Goal: Task Accomplishment & Management: Manage account settings

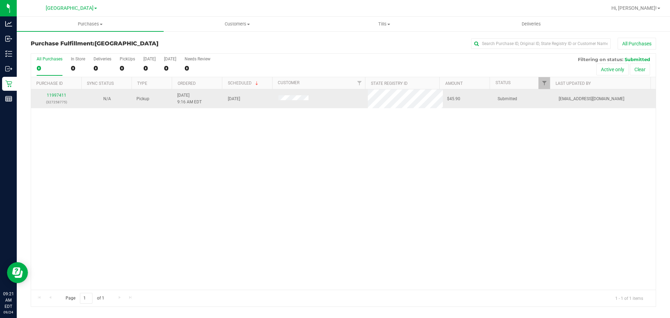
click at [58, 90] on td "11997411 (327258775)" at bounding box center [56, 98] width 51 height 19
click at [58, 93] on link "11997411" at bounding box center [57, 95] width 20 height 5
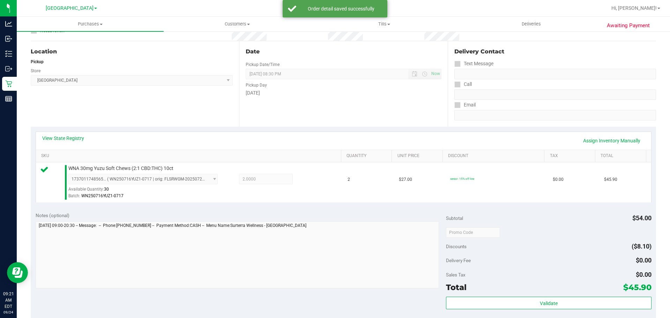
scroll to position [105, 0]
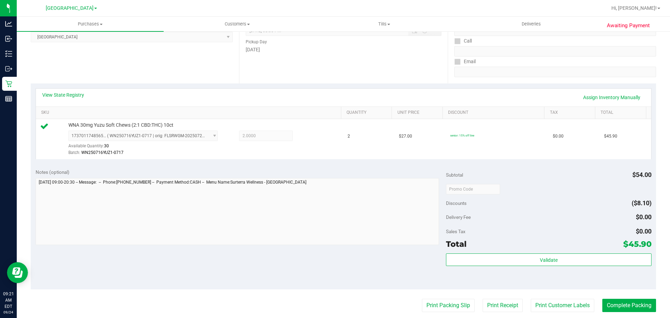
click at [481, 251] on div "Subtotal $54.00 Discounts ($8.10) Delivery Fee $0.00 Sales Tax $0.00 Total $45.…" at bounding box center [548, 227] width 205 height 116
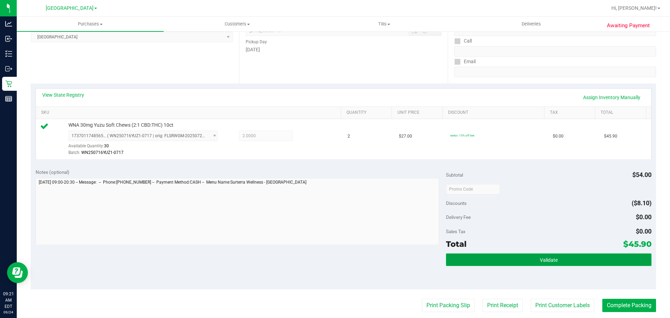
click at [484, 253] on button "Validate" at bounding box center [548, 259] width 205 height 13
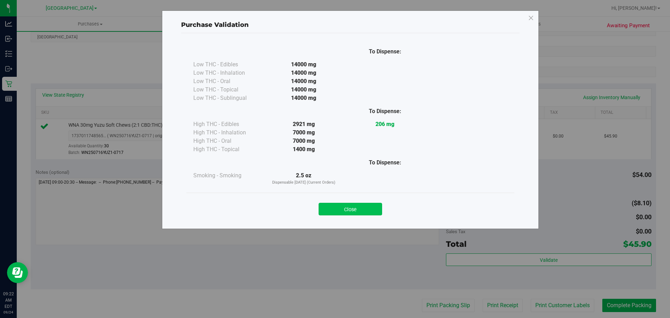
click at [347, 211] on button "Close" at bounding box center [351, 209] width 64 height 13
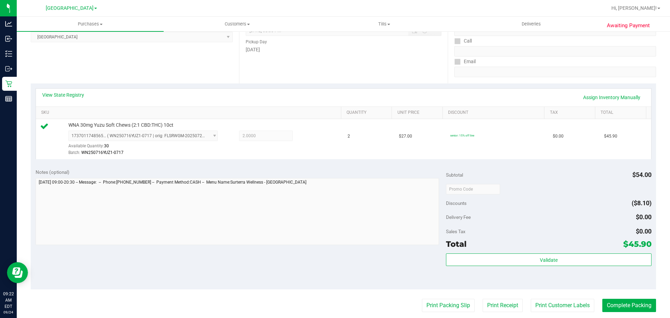
click at [443, 315] on purchase-details "Back Edit Purchase Cancel Purchase View Profile # 11997411 BioTrack ID: - Submi…" at bounding box center [343, 192] width 625 height 519
click at [443, 309] on button "Print Packing Slip" at bounding box center [448, 305] width 53 height 13
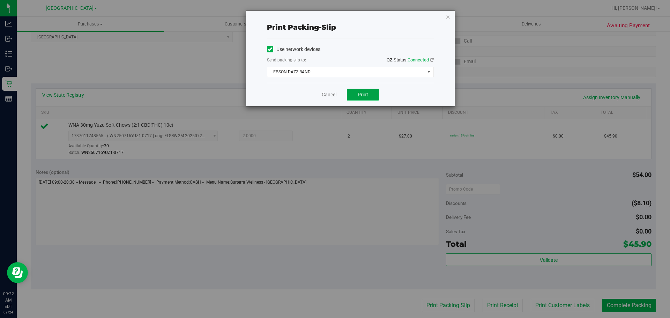
click at [353, 95] on button "Print" at bounding box center [363, 95] width 32 height 12
click at [338, 94] on div "Cancel Print" at bounding box center [350, 94] width 167 height 23
click at [327, 98] on div "Cancel Print" at bounding box center [350, 94] width 167 height 23
click at [327, 99] on div "Cancel Print" at bounding box center [350, 94] width 167 height 23
click at [330, 94] on link "Cancel" at bounding box center [329, 94] width 15 height 7
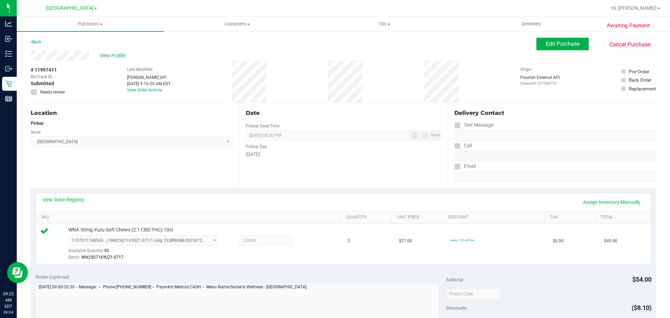
scroll to position [140, 0]
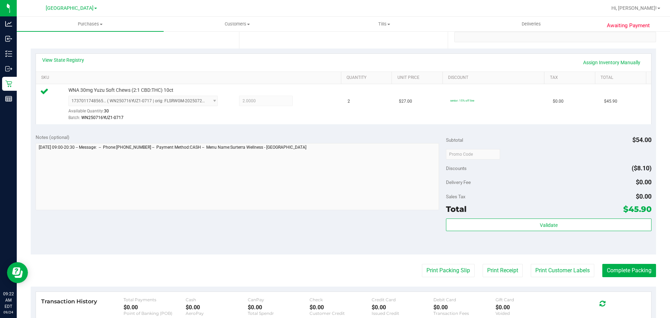
drag, startPoint x: 534, startPoint y: 253, endPoint x: 539, endPoint y: 238, distance: 15.6
click at [535, 252] on div "Notes (optional) Subtotal $54.00 Discounts ($8.10) Delivery Fee $0.00 Sales Tax…" at bounding box center [343, 192] width 625 height 126
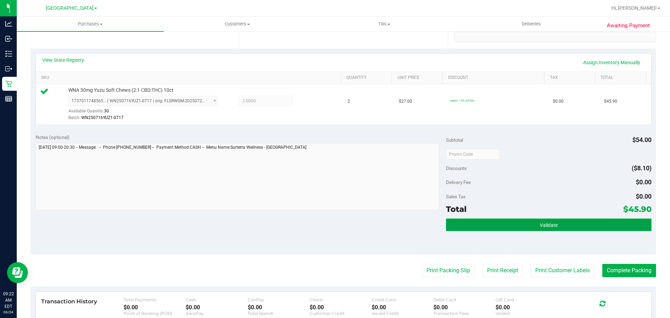
click at [538, 230] on button "Validate" at bounding box center [548, 224] width 205 height 13
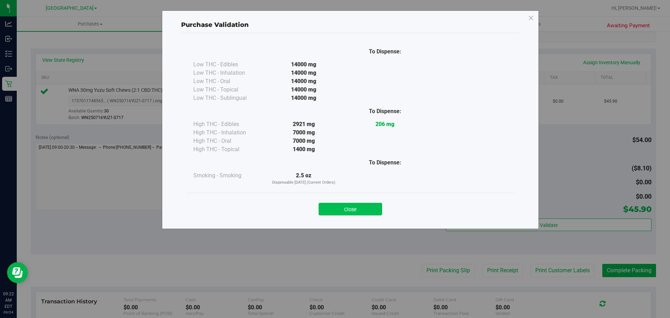
drag, startPoint x: 357, startPoint y: 202, endPoint x: 365, endPoint y: 206, distance: 8.6
click at [357, 201] on div "Close" at bounding box center [351, 206] width 318 height 17
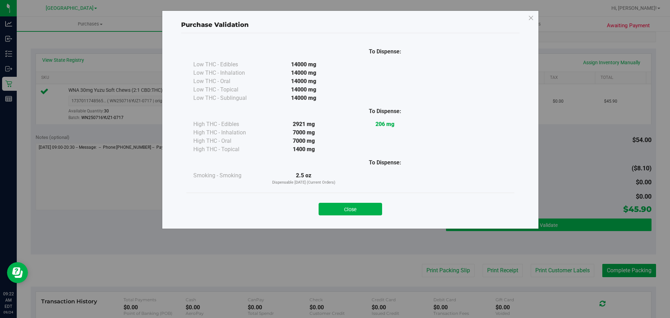
drag, startPoint x: 365, startPoint y: 207, endPoint x: 522, endPoint y: 219, distance: 157.8
click at [366, 208] on button "Close" at bounding box center [351, 209] width 64 height 13
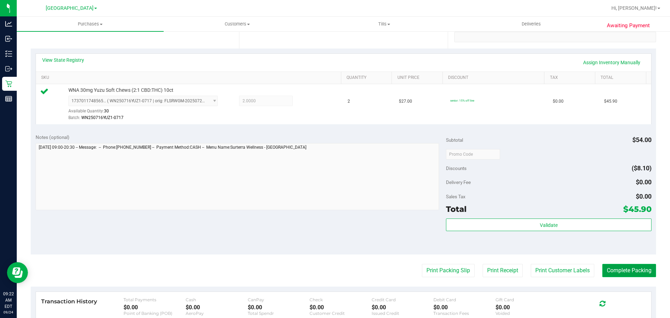
click at [629, 272] on button "Complete Packing" at bounding box center [629, 270] width 54 height 13
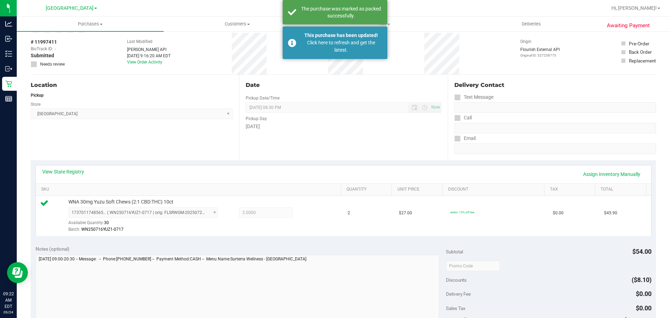
scroll to position [0, 0]
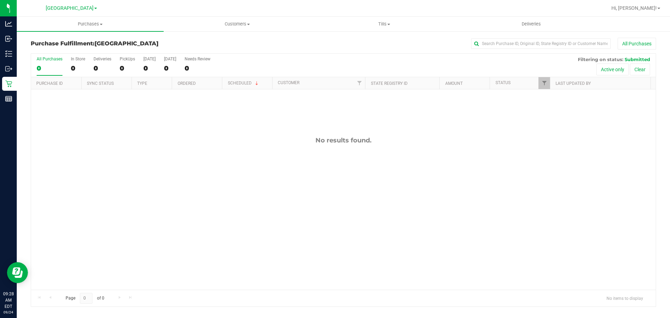
click at [118, 60] on div "All Purchases 0 In Store 0 Deliveries 0 PickUps 0 Today 0 Tomorrow 0 Needs Revi…" at bounding box center [343, 65] width 625 height 23
click at [123, 63] on label "PickUps 0" at bounding box center [127, 66] width 15 height 19
click at [0, 0] on input "PickUps 0" at bounding box center [0, 0] width 0 height 0
click at [174, 41] on h3 "Purchase Fulfillment: South Tampa WC" at bounding box center [135, 43] width 208 height 6
click at [126, 67] on div "0" at bounding box center [127, 68] width 15 height 8
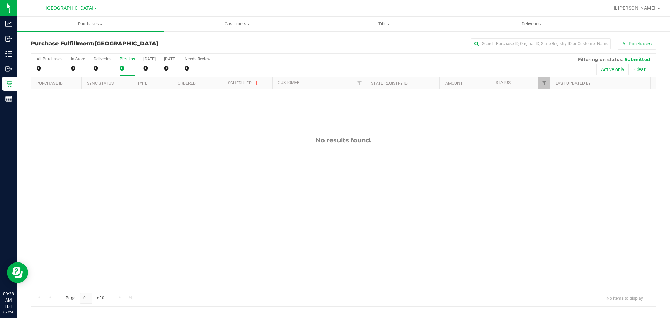
click at [0, 0] on input "PickUps 0" at bounding box center [0, 0] width 0 height 0
click at [130, 61] on div "PickUps" at bounding box center [127, 59] width 15 height 5
click at [0, 0] on input "PickUps 0" at bounding box center [0, 0] width 0 height 0
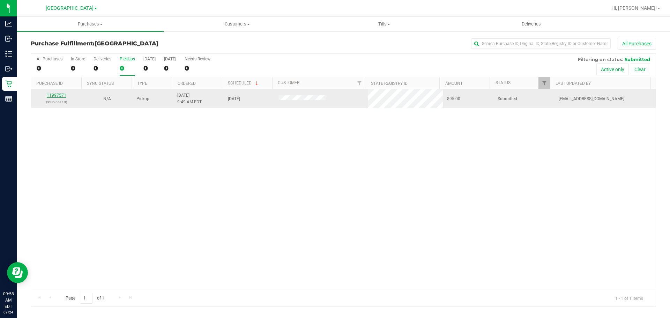
click at [59, 96] on link "11997571" at bounding box center [57, 95] width 20 height 5
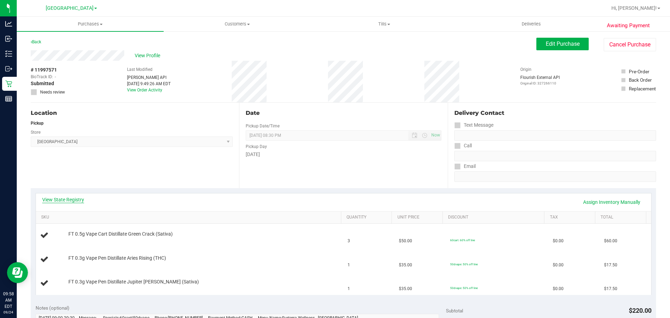
click at [71, 197] on link "View State Registry" at bounding box center [63, 199] width 42 height 7
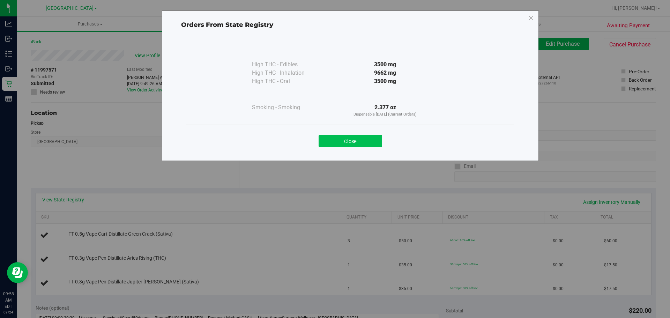
click at [336, 140] on button "Close" at bounding box center [351, 141] width 64 height 13
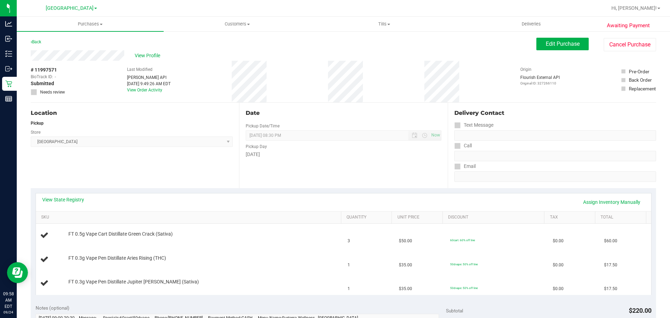
click at [308, 183] on div "Date Pickup Date/Time 09/24/2025 Now 09/24/2025 08:30 PM Now Pickup Day Wednesd…" at bounding box center [343, 145] width 208 height 85
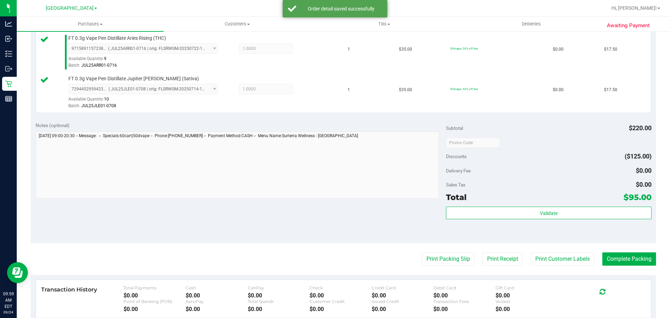
scroll to position [244, 0]
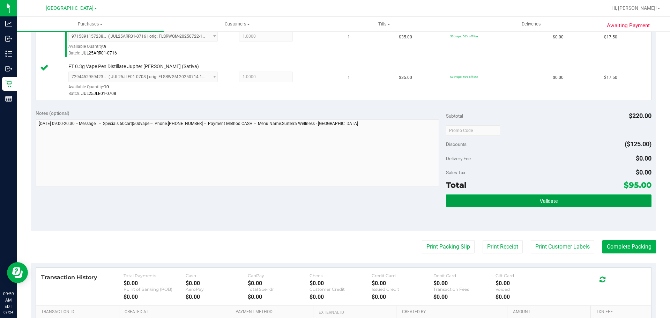
click at [562, 199] on button "Validate" at bounding box center [548, 200] width 205 height 13
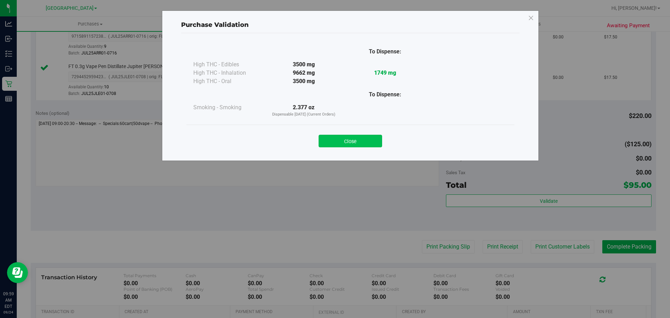
click at [358, 144] on button "Close" at bounding box center [351, 141] width 64 height 13
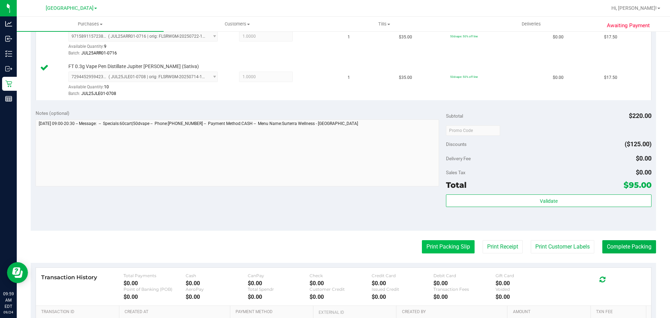
click at [452, 253] on button "Print Packing Slip" at bounding box center [448, 246] width 53 height 13
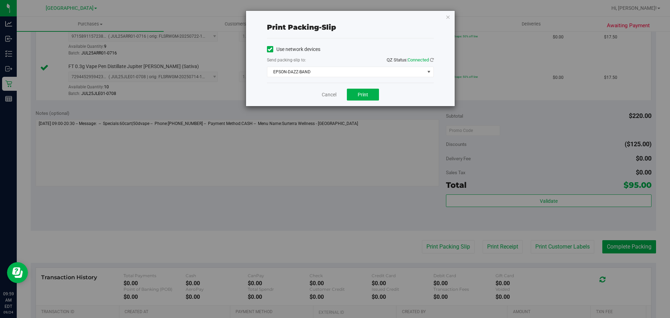
click at [366, 101] on div "Cancel Print" at bounding box center [350, 94] width 167 height 23
click at [366, 97] on span "Print" at bounding box center [363, 95] width 10 height 6
click at [328, 93] on link "Cancel" at bounding box center [329, 94] width 15 height 7
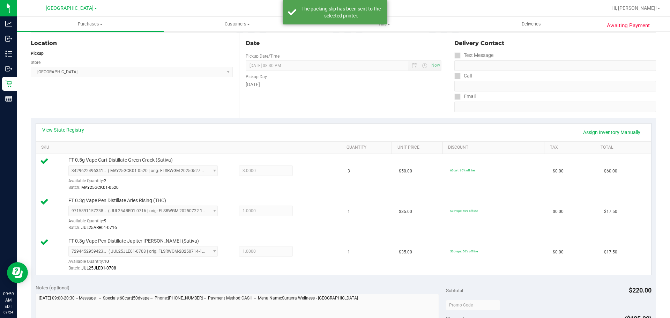
scroll to position [0, 0]
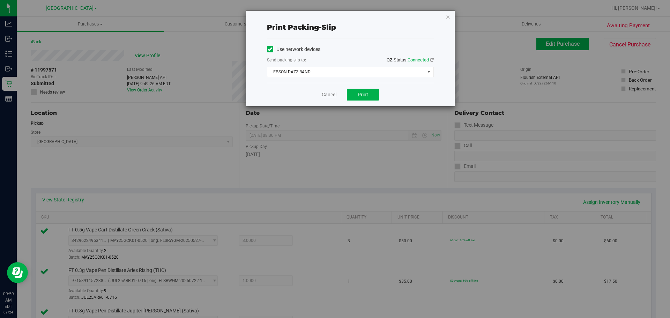
click at [327, 96] on link "Cancel" at bounding box center [329, 94] width 15 height 7
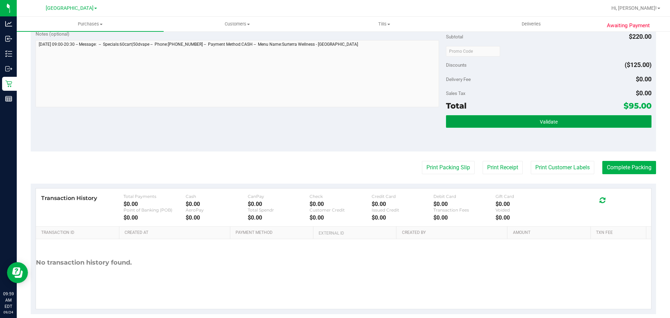
click at [506, 127] on button "Validate" at bounding box center [548, 121] width 205 height 13
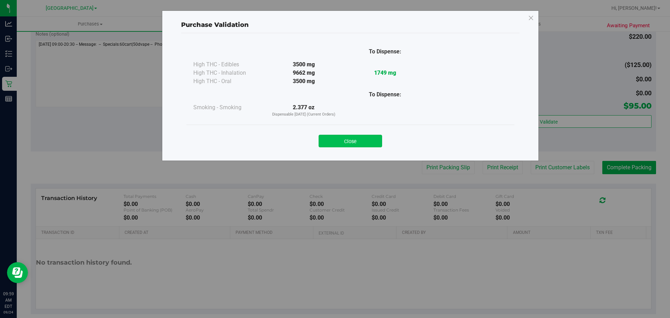
click at [343, 137] on button "Close" at bounding box center [351, 141] width 64 height 13
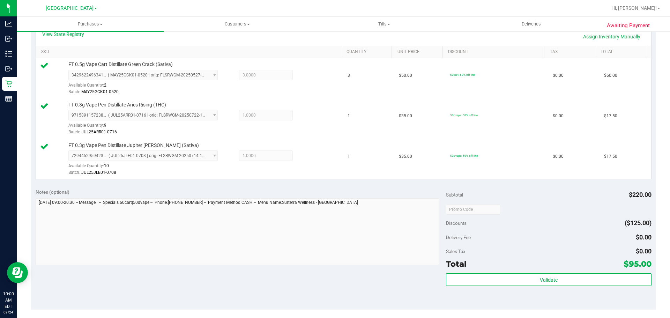
scroll to position [209, 0]
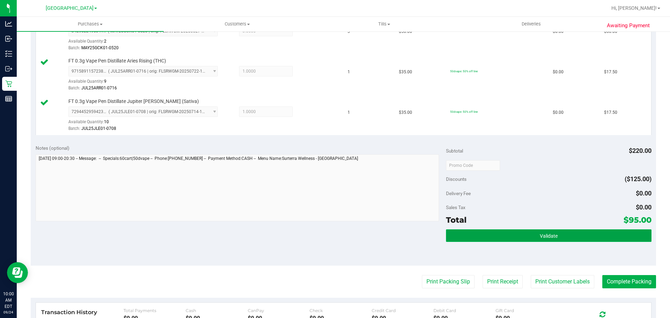
click at [544, 236] on span "Validate" at bounding box center [549, 236] width 18 height 6
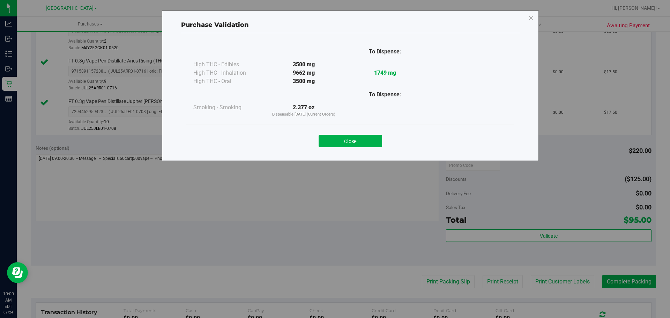
drag, startPoint x: 349, startPoint y: 144, endPoint x: 413, endPoint y: 170, distance: 69.8
click at [356, 142] on button "Close" at bounding box center [351, 141] width 64 height 13
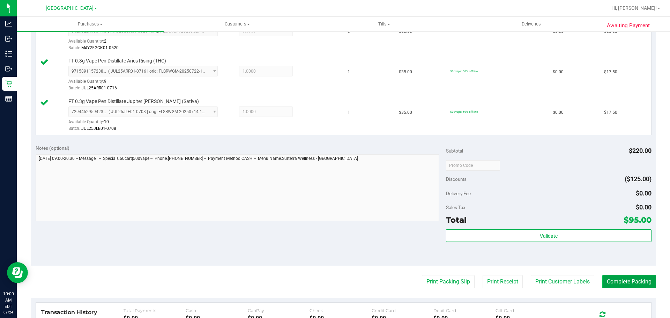
click at [627, 281] on button "Complete Packing" at bounding box center [629, 281] width 54 height 13
click at [591, 149] on div "Subtotal $220.00" at bounding box center [548, 150] width 205 height 13
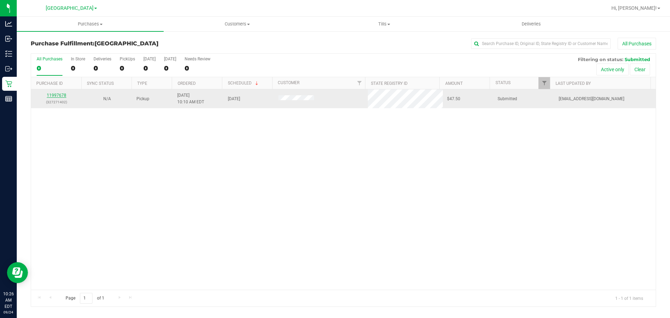
click at [59, 96] on link "11997678" at bounding box center [57, 95] width 20 height 5
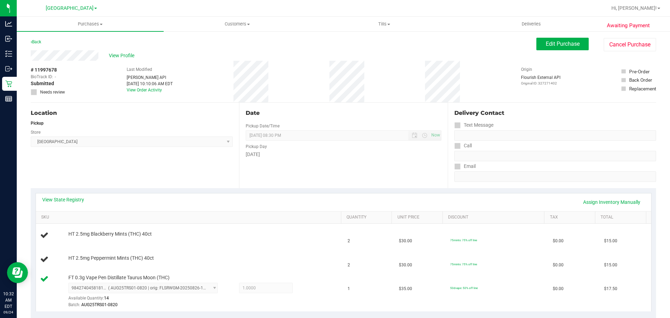
click at [207, 178] on div "Location Pickup Store South Tampa WC Select Store Bonita Springs WC Boynton Bea…" at bounding box center [135, 145] width 208 height 85
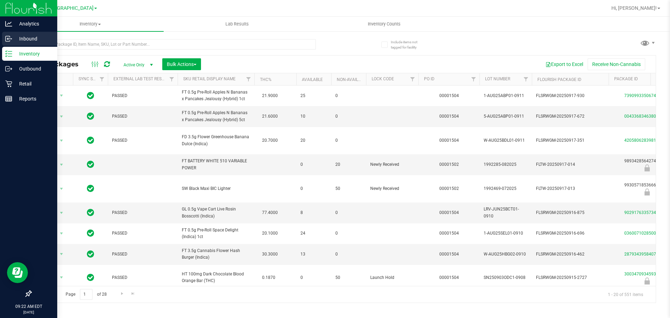
click at [18, 43] on p "Inbound" at bounding box center [33, 39] width 42 height 8
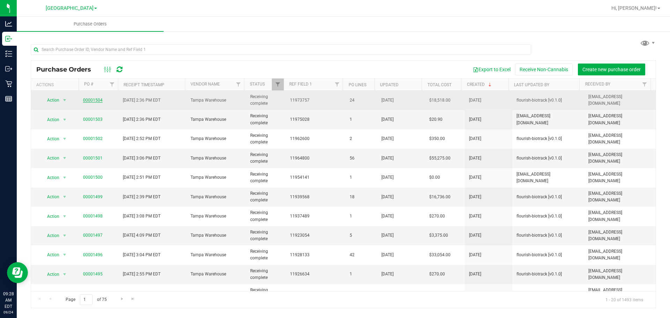
click at [96, 99] on link "00001504" at bounding box center [93, 100] width 20 height 5
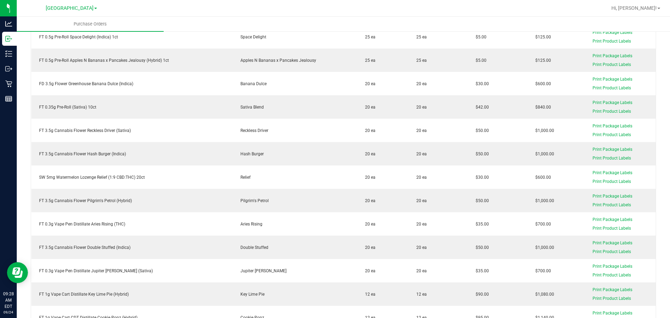
scroll to position [209, 0]
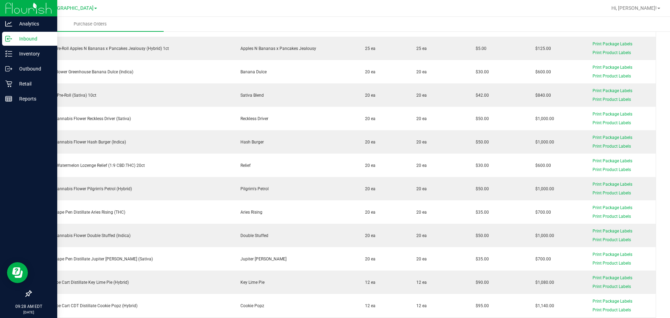
click at [10, 32] on div "Inbound" at bounding box center [29, 39] width 55 height 14
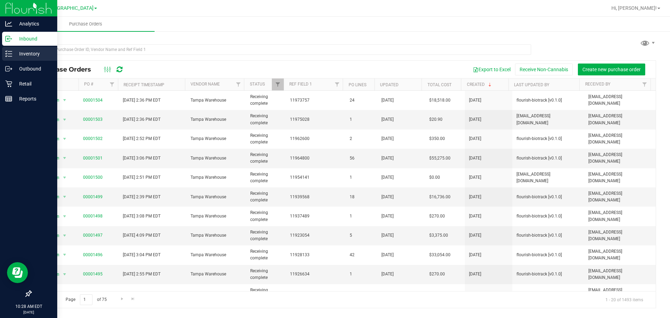
click at [20, 50] on p "Inventory" at bounding box center [33, 54] width 42 height 8
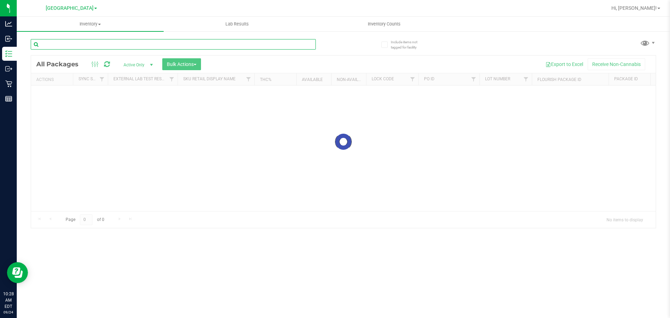
click at [71, 47] on input "text" at bounding box center [173, 44] width 285 height 10
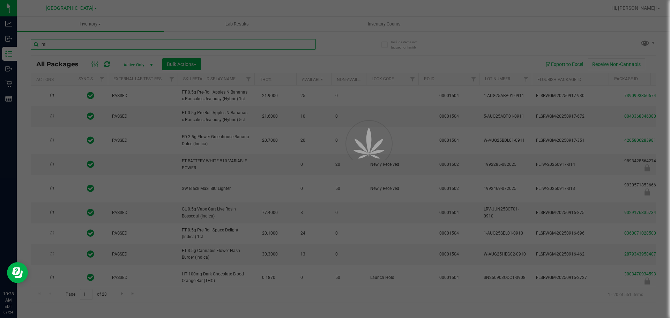
type input "min"
type input "2026-03-16"
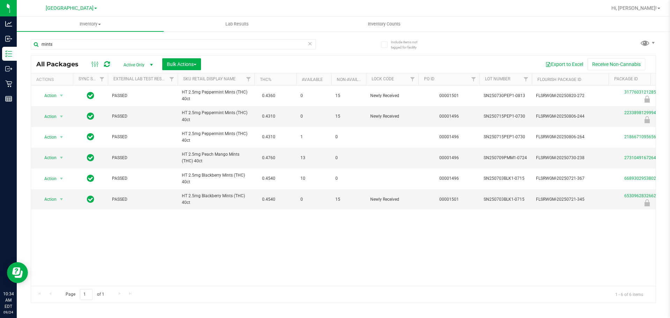
click at [158, 38] on div "mints" at bounding box center [187, 44] width 313 height 22
click at [157, 40] on input "mints" at bounding box center [173, 44] width 285 height 10
type input "2233898129994730"
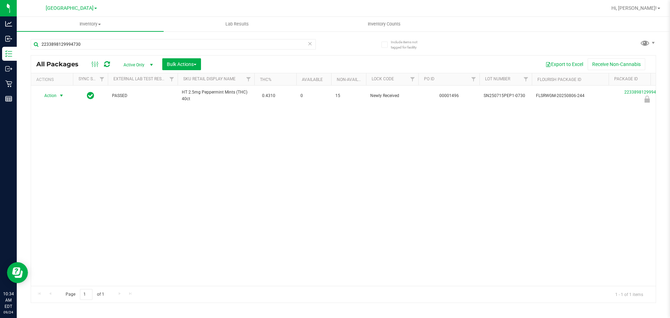
click at [52, 96] on span "Action" at bounding box center [47, 96] width 19 height 10
drag, startPoint x: 55, startPoint y: 165, endPoint x: 110, endPoint y: 140, distance: 60.4
click at [56, 173] on li "Unlock package" at bounding box center [60, 178] width 45 height 10
click at [93, 39] on div "2233898129994730" at bounding box center [187, 44] width 313 height 22
click at [93, 39] on input "2233898129994730" at bounding box center [173, 44] width 285 height 10
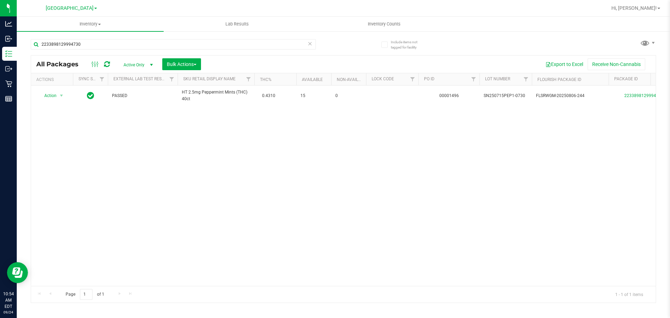
click at [92, 37] on div "2233898129994730" at bounding box center [187, 44] width 313 height 22
click at [83, 43] on input "2233898129994730" at bounding box center [173, 44] width 285 height 10
drag, startPoint x: 83, startPoint y: 43, endPoint x: 88, endPoint y: 41, distance: 5.1
click at [84, 42] on input "2233898129994730" at bounding box center [173, 44] width 285 height 10
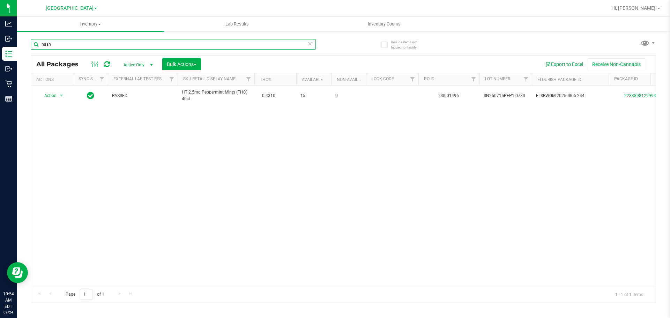
type input "hash"
click at [311, 44] on icon at bounding box center [309, 43] width 5 height 8
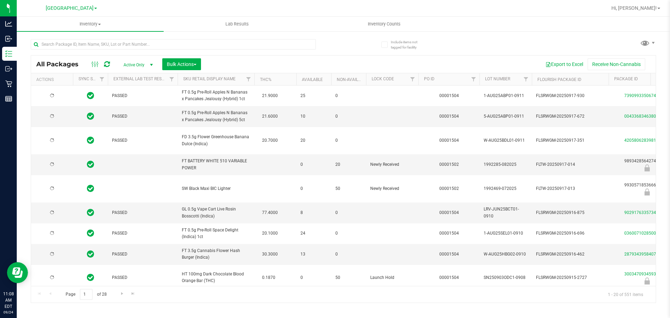
type input "2026-03-16"
drag, startPoint x: 121, startPoint y: 46, endPoint x: 120, endPoint y: 16, distance: 29.7
click at [121, 46] on input "text" at bounding box center [173, 44] width 285 height 10
type input "rbp"
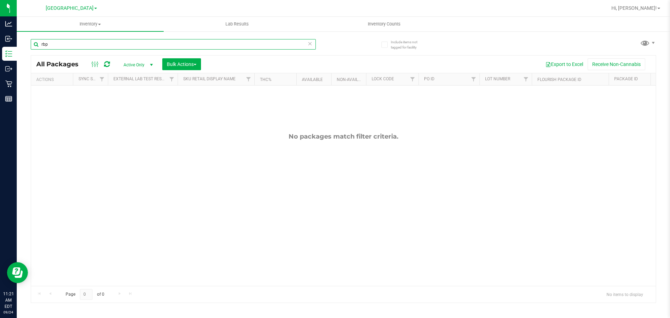
click at [74, 47] on input "rbp" at bounding box center [173, 44] width 285 height 10
type input "p"
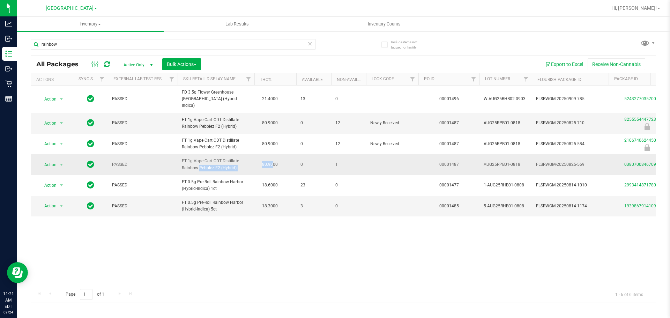
drag, startPoint x: 265, startPoint y: 171, endPoint x: 274, endPoint y: 172, distance: 8.8
click at [246, 175] on td "FT 1g Vape Cart CDT Distillate Rainbow Pebblez F2 (Hybrid)" at bounding box center [216, 164] width 77 height 21
click at [227, 44] on input "rainbow" at bounding box center [173, 44] width 285 height 10
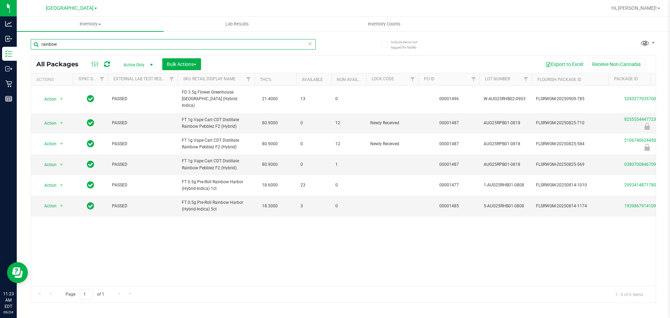
click at [228, 46] on input "rainbow" at bounding box center [173, 44] width 285 height 10
click at [231, 48] on input "rainbow" at bounding box center [173, 44] width 285 height 10
type input "2106740624450676"
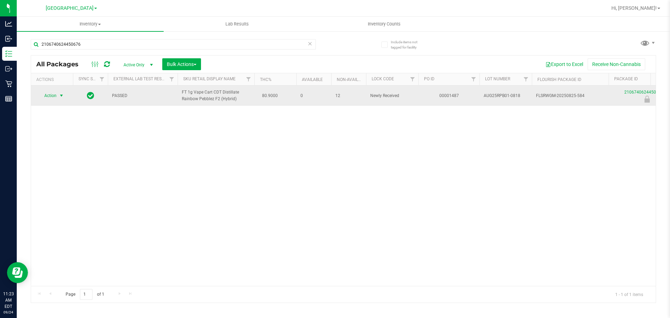
click at [63, 100] on span "select" at bounding box center [61, 96] width 9 height 10
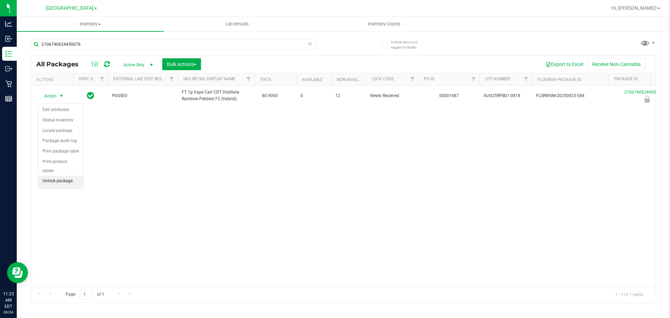
click at [66, 176] on li "Unlock package" at bounding box center [60, 181] width 45 height 10
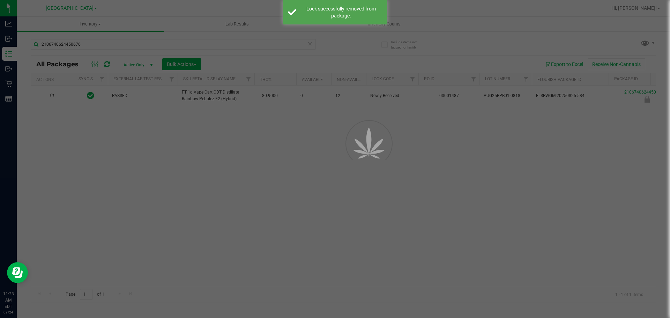
click at [119, 145] on div at bounding box center [335, 159] width 670 height 318
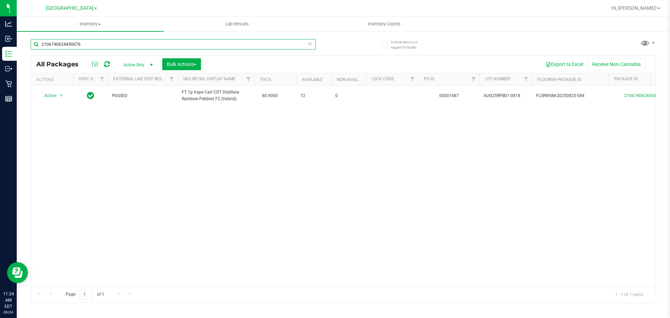
click at [102, 45] on input "2106740624450676" at bounding box center [173, 44] width 285 height 10
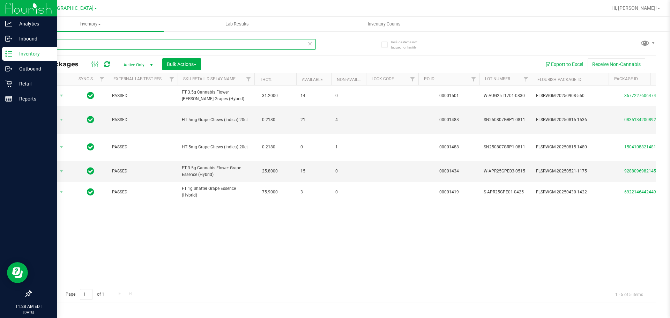
type input "grape"
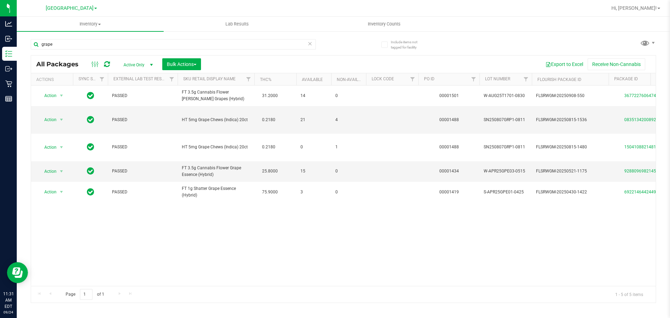
click at [311, 43] on icon at bounding box center [309, 43] width 5 height 8
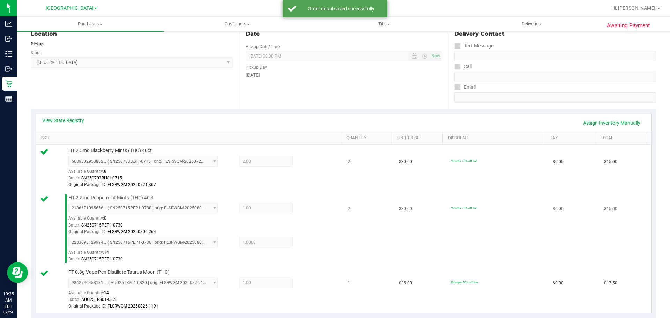
scroll to position [105, 0]
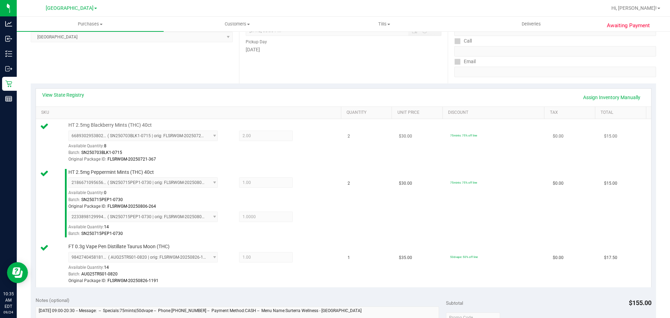
click at [536, 142] on td "75mints: 75% off line" at bounding box center [497, 142] width 103 height 47
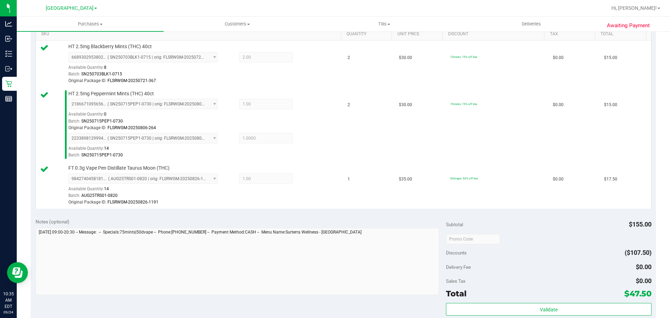
scroll to position [244, 0]
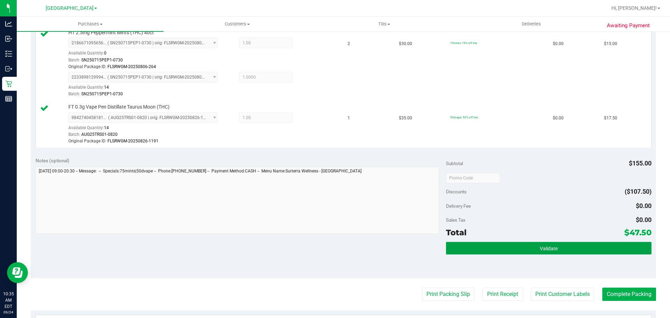
click at [534, 248] on button "Validate" at bounding box center [548, 248] width 205 height 13
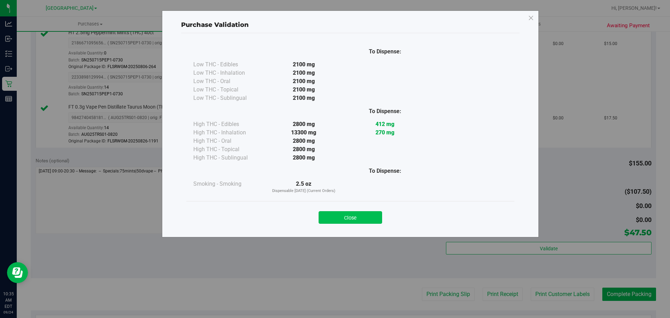
click at [372, 214] on button "Close" at bounding box center [351, 217] width 64 height 13
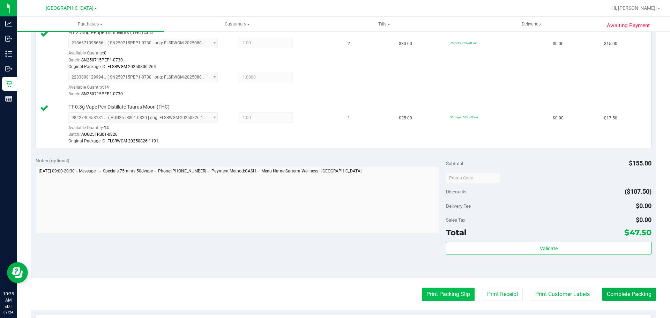
click at [435, 294] on button "Print Packing Slip" at bounding box center [448, 294] width 53 height 13
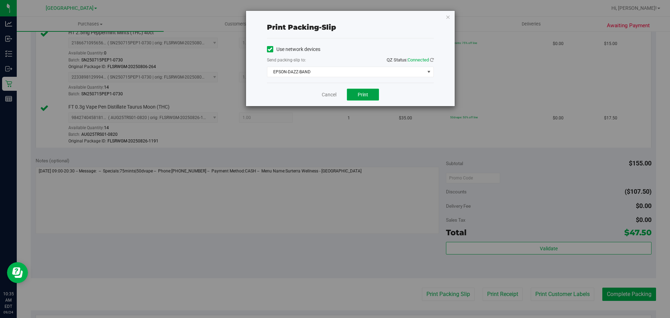
click at [370, 94] on button "Print" at bounding box center [363, 95] width 32 height 12
drag, startPoint x: 330, startPoint y: 88, endPoint x: 329, endPoint y: 95, distance: 7.0
click at [330, 88] on div "Cancel Print" at bounding box center [350, 94] width 167 height 23
drag, startPoint x: 328, startPoint y: 98, endPoint x: 329, endPoint y: 95, distance: 3.6
click at [329, 96] on div "Cancel Print" at bounding box center [350, 94] width 167 height 23
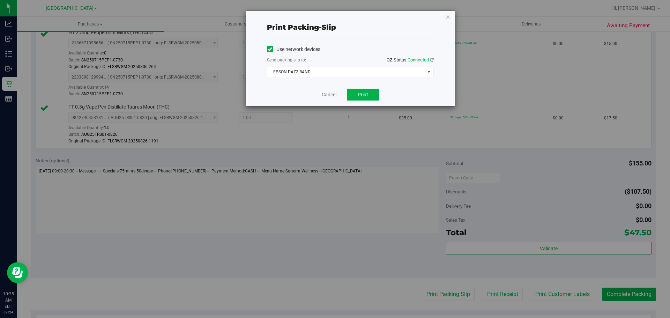
click at [329, 95] on link "Cancel" at bounding box center [329, 94] width 15 height 7
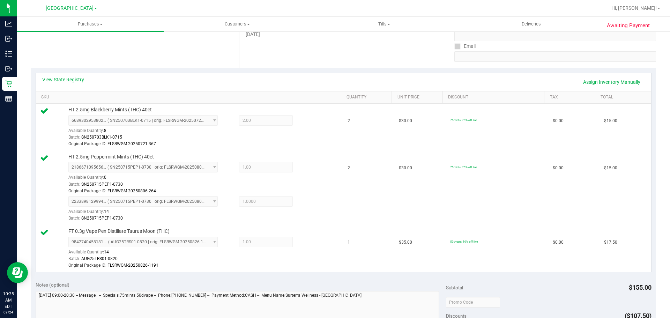
scroll to position [209, 0]
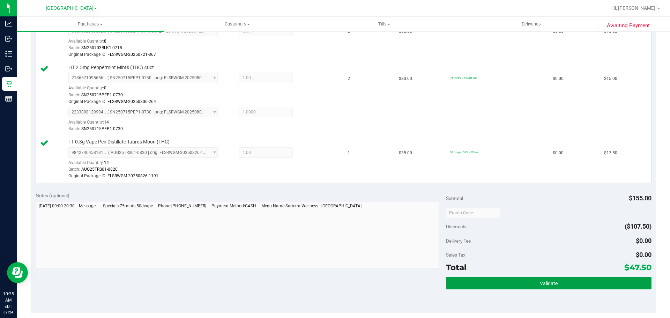
click at [494, 289] on button "Validate" at bounding box center [548, 283] width 205 height 13
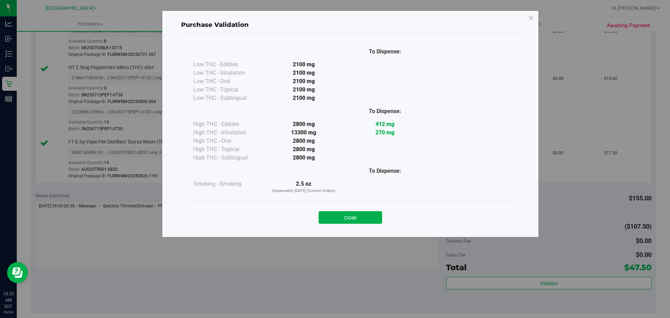
click at [357, 208] on div "Close" at bounding box center [351, 215] width 318 height 17
drag, startPoint x: 357, startPoint y: 217, endPoint x: 380, endPoint y: 215, distance: 22.8
click at [358, 215] on button "Close" at bounding box center [351, 217] width 64 height 13
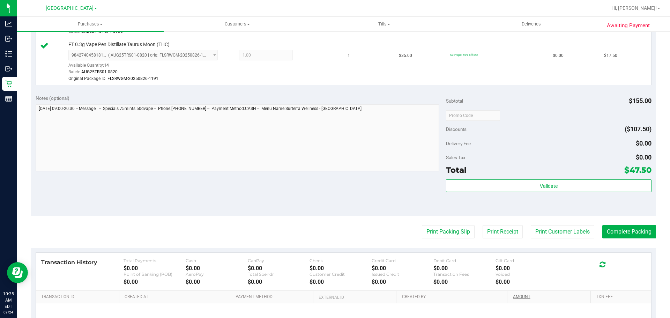
scroll to position [381, 0]
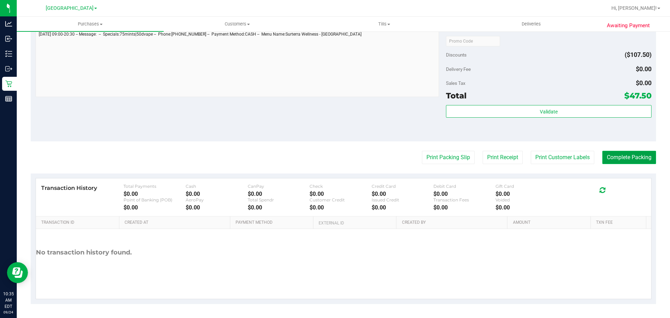
click at [620, 161] on button "Complete Packing" at bounding box center [629, 157] width 54 height 13
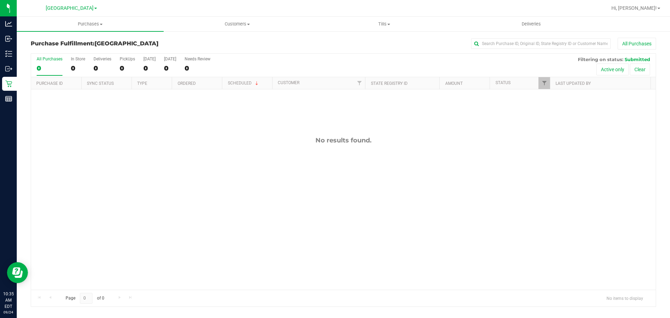
click at [184, 33] on div "Purchase Fulfillment: South Tampa WC All Purchases All Purchases 0 In Store 0 D…" at bounding box center [343, 172] width 653 height 283
click at [124, 57] on div "PickUps" at bounding box center [127, 59] width 15 height 5
click at [0, 0] on input "PickUps 0" at bounding box center [0, 0] width 0 height 0
click at [160, 37] on div "Purchase Fulfillment: South Tampa WC All Purchases All Purchases 0 In Store 0 D…" at bounding box center [343, 172] width 653 height 283
click at [197, 43] on h3 "Purchase Fulfillment: South Tampa WC" at bounding box center [135, 43] width 208 height 6
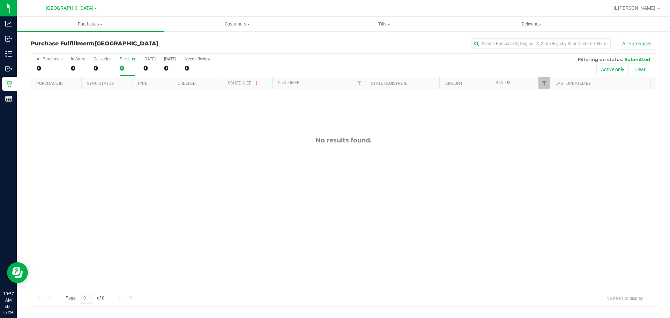
click at [128, 63] on label "PickUps 0" at bounding box center [127, 66] width 15 height 19
click at [0, 0] on input "PickUps 0" at bounding box center [0, 0] width 0 height 0
click at [129, 64] on div "0" at bounding box center [127, 68] width 15 height 8
click at [0, 0] on input "PickUps 0" at bounding box center [0, 0] width 0 height 0
click at [160, 47] on div "Purchase Fulfillment: South Tampa WC All Purchases" at bounding box center [343, 45] width 625 height 15
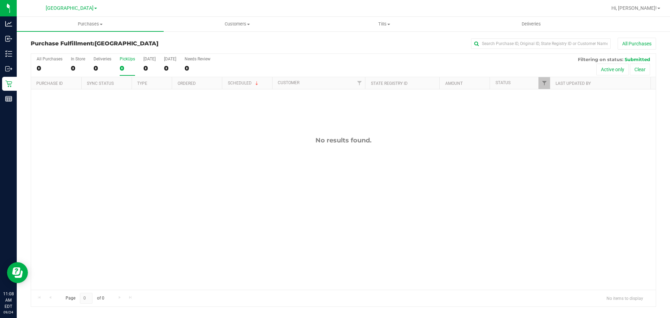
click at [132, 66] on div "0" at bounding box center [127, 68] width 15 height 8
click at [0, 0] on input "PickUps 0" at bounding box center [0, 0] width 0 height 0
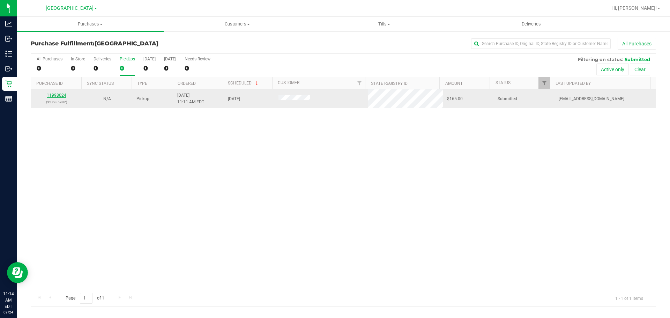
click at [52, 95] on link "11998024" at bounding box center [57, 95] width 20 height 5
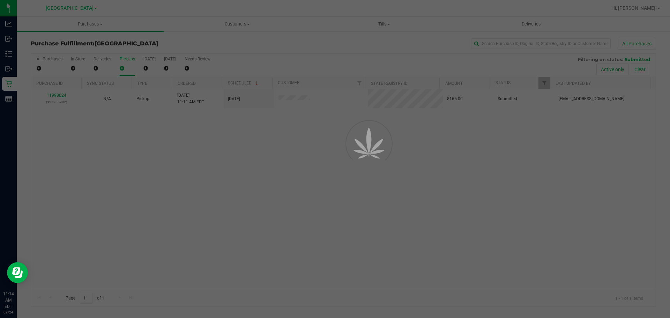
click at [162, 186] on div at bounding box center [335, 159] width 670 height 318
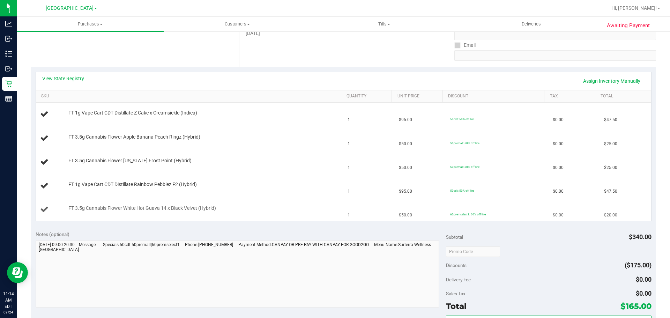
scroll to position [105, 0]
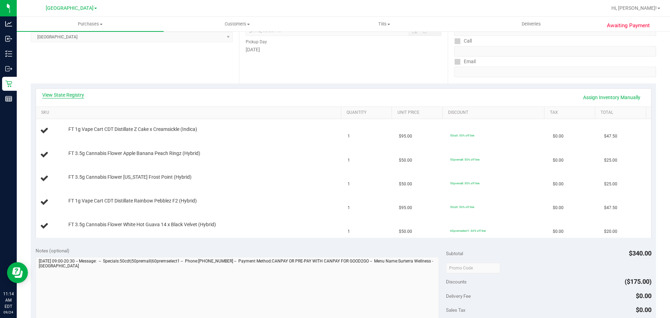
click at [72, 94] on link "View State Registry" at bounding box center [63, 94] width 42 height 7
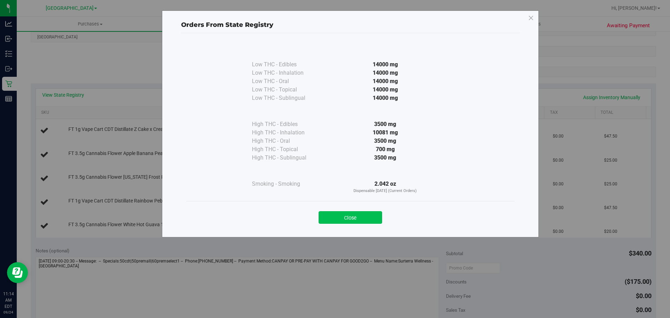
click at [347, 221] on button "Close" at bounding box center [351, 217] width 64 height 13
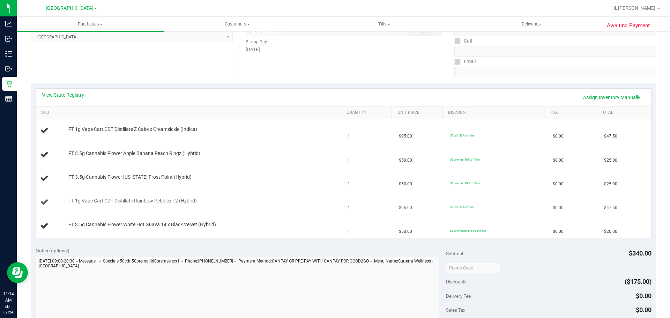
click at [343, 211] on td "1" at bounding box center [368, 203] width 51 height 24
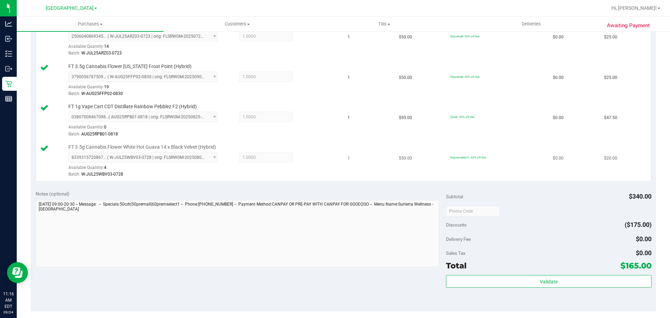
scroll to position [349, 0]
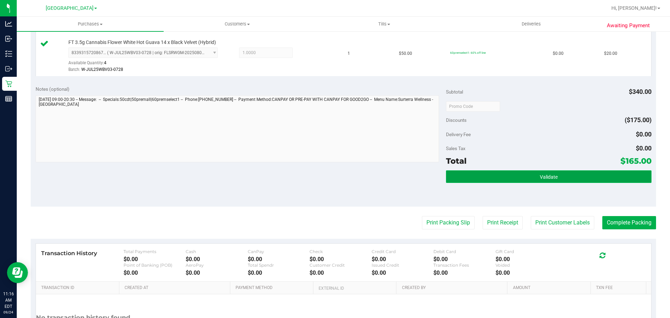
click at [510, 176] on button "Validate" at bounding box center [548, 176] width 205 height 13
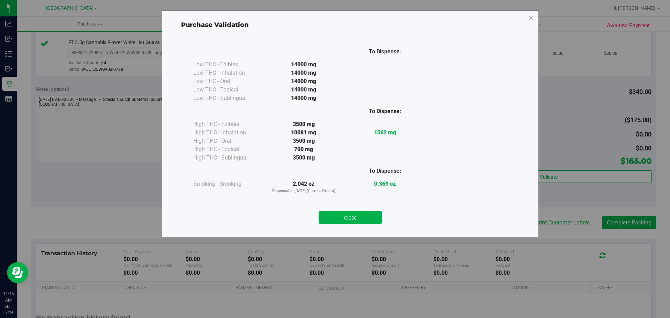
drag, startPoint x: 353, startPoint y: 210, endPoint x: 390, endPoint y: 221, distance: 38.0
click at [354, 210] on div "Close" at bounding box center [351, 215] width 318 height 17
click at [356, 220] on button "Close" at bounding box center [351, 217] width 64 height 13
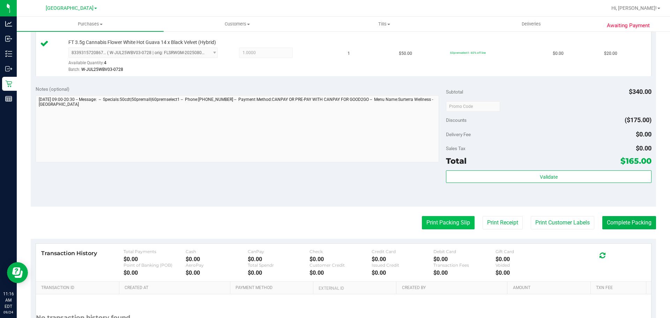
click at [455, 226] on button "Print Packing Slip" at bounding box center [448, 222] width 53 height 13
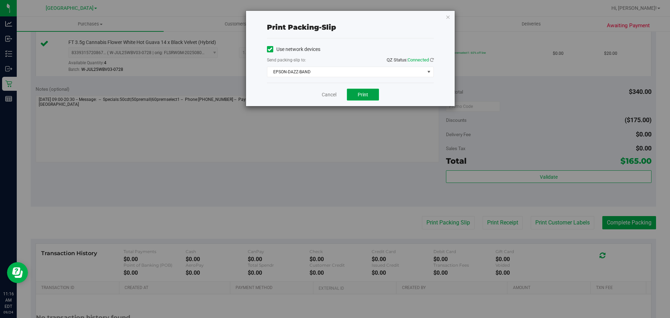
click at [361, 97] on span "Print" at bounding box center [363, 95] width 10 height 6
click at [328, 94] on link "Cancel" at bounding box center [329, 94] width 15 height 7
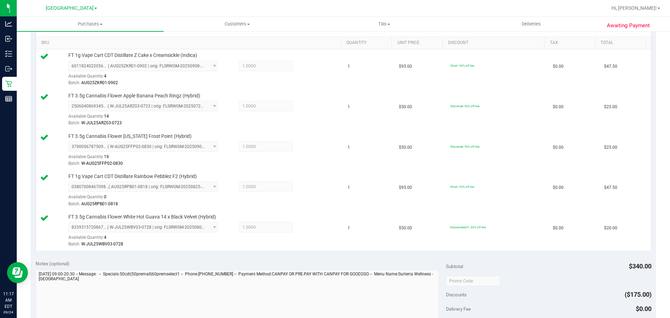
scroll to position [314, 0]
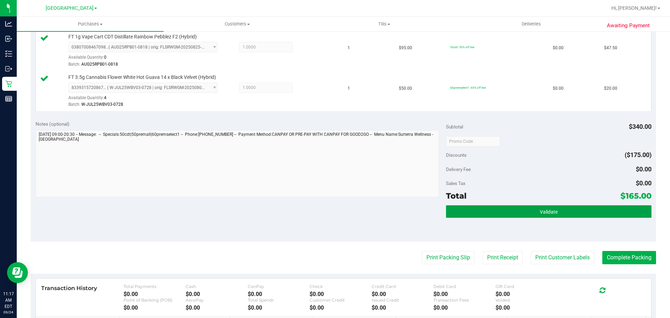
click at [559, 212] on button "Validate" at bounding box center [548, 211] width 205 height 13
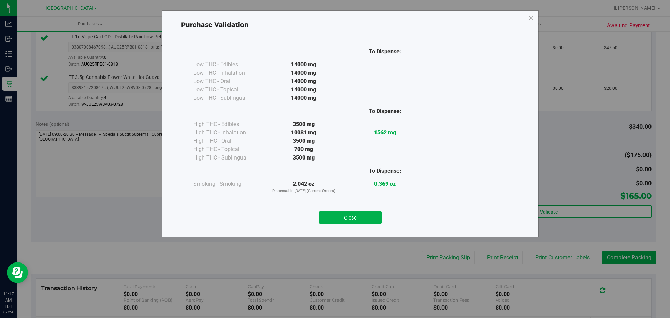
click at [361, 215] on button "Close" at bounding box center [351, 217] width 64 height 13
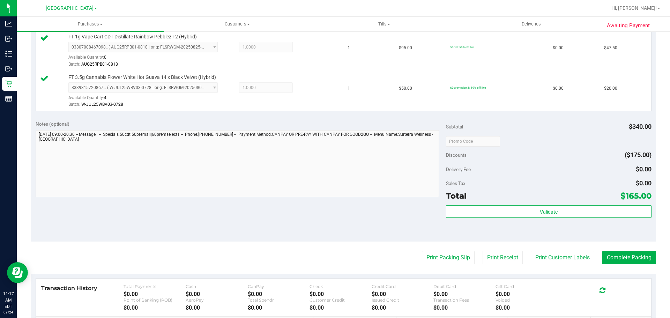
drag, startPoint x: 594, startPoint y: 244, endPoint x: 613, endPoint y: 254, distance: 21.2
click at [595, 245] on purchase-details "Back Edit Purchase Cancel Purchase View Profile # 11998024 BioTrack ID: - Submi…" at bounding box center [343, 64] width 625 height 680
click at [613, 254] on button "Complete Packing" at bounding box center [629, 257] width 54 height 13
click at [543, 156] on div "Discounts ($175.00)" at bounding box center [548, 155] width 205 height 13
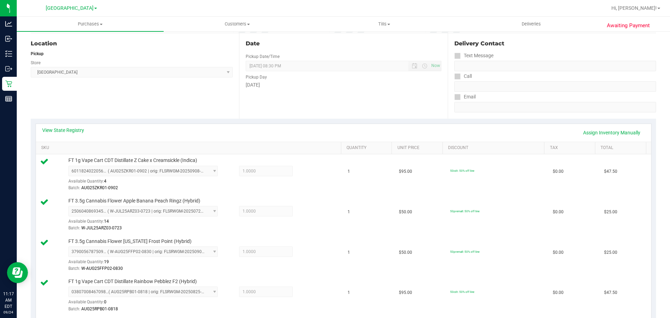
scroll to position [0, 0]
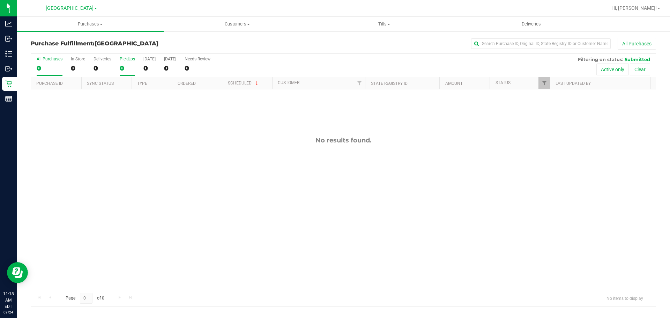
click at [128, 62] on label "PickUps 0" at bounding box center [127, 66] width 15 height 19
click at [0, 0] on input "PickUps 0" at bounding box center [0, 0] width 0 height 0
drag, startPoint x: 124, startPoint y: 63, endPoint x: 125, endPoint y: 59, distance: 4.4
click at [125, 59] on label "PickUps 0" at bounding box center [127, 66] width 15 height 19
click at [179, 40] on h3 "Purchase Fulfillment: South Tampa WC" at bounding box center [135, 43] width 208 height 6
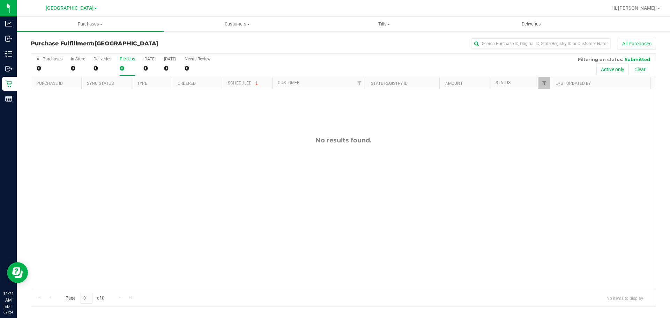
drag, startPoint x: 130, startPoint y: 58, endPoint x: 131, endPoint y: 45, distance: 13.0
click at [130, 58] on div "PickUps" at bounding box center [127, 59] width 15 height 5
click at [0, 0] on input "PickUps 0" at bounding box center [0, 0] width 0 height 0
drag, startPoint x: 128, startPoint y: 60, endPoint x: 127, endPoint y: 47, distance: 13.0
click at [128, 60] on div "PickUps" at bounding box center [127, 59] width 15 height 5
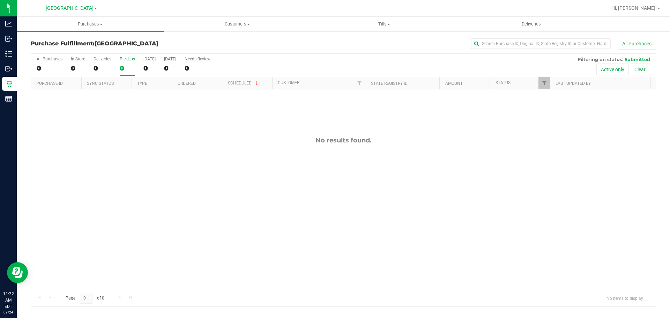
click at [0, 0] on input "PickUps 0" at bounding box center [0, 0] width 0 height 0
click at [130, 59] on div "PickUps" at bounding box center [127, 59] width 15 height 5
click at [0, 0] on input "PickUps 0" at bounding box center [0, 0] width 0 height 0
click at [129, 63] on label "PickUps 0" at bounding box center [127, 66] width 15 height 19
click at [0, 0] on input "PickUps 0" at bounding box center [0, 0] width 0 height 0
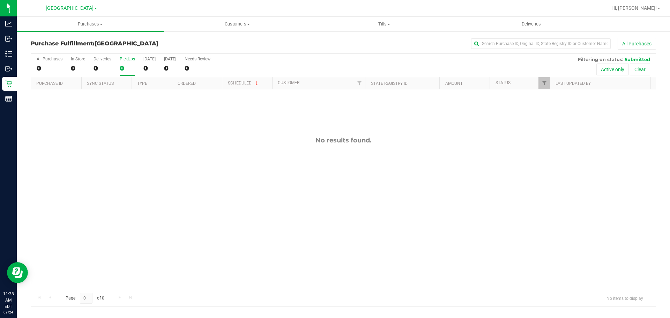
click at [155, 46] on h3 "Purchase Fulfillment: South Tampa WC" at bounding box center [135, 43] width 208 height 6
click at [128, 66] on div "0" at bounding box center [127, 68] width 15 height 8
click at [0, 0] on input "PickUps 0" at bounding box center [0, 0] width 0 height 0
